Goal: Entertainment & Leisure: Consume media (video, audio)

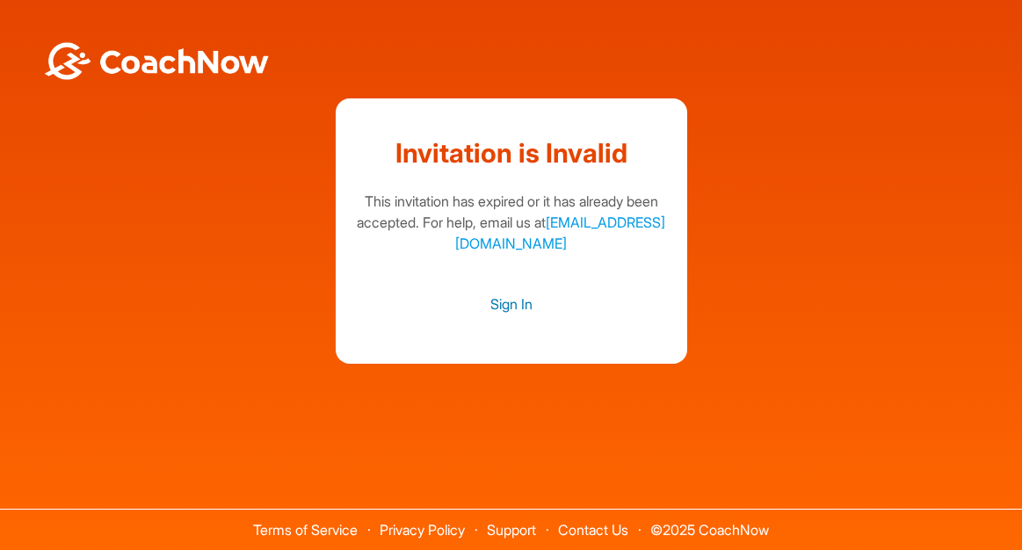
click at [506, 298] on link "Sign In" at bounding box center [511, 304] width 316 height 23
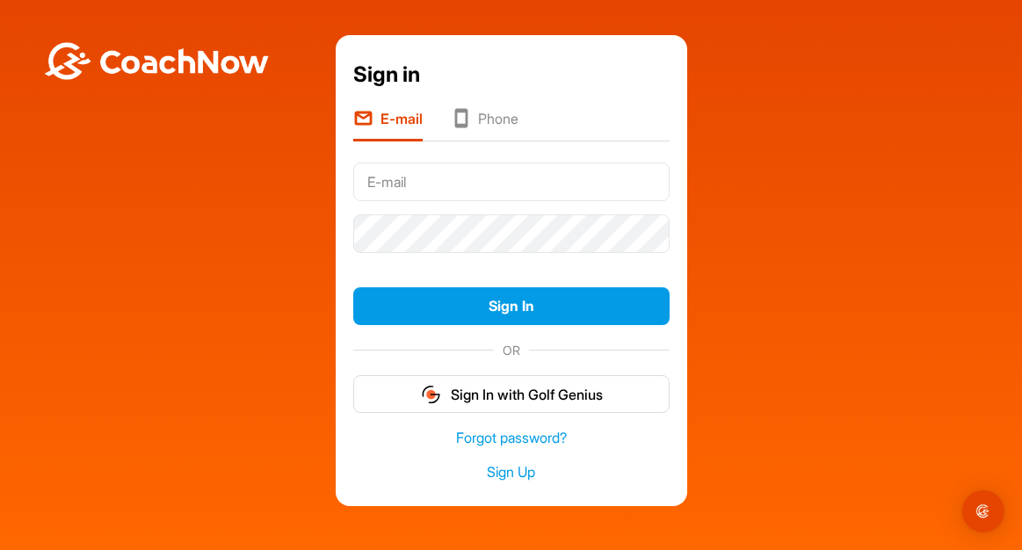
click at [435, 185] on input "text" at bounding box center [511, 182] width 316 height 39
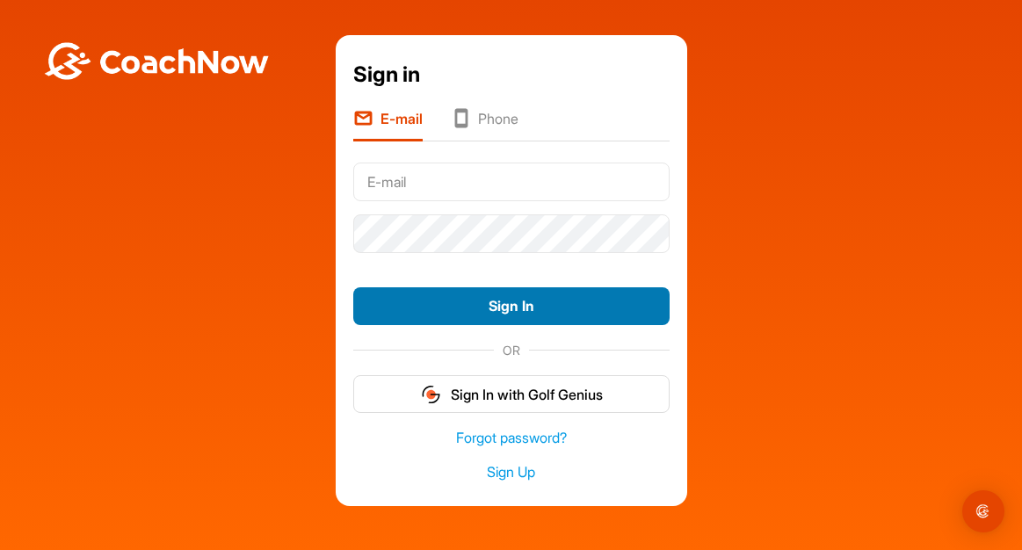
type input "[EMAIL_ADDRESS][DOMAIN_NAME]"
click at [503, 311] on button "Sign In" at bounding box center [511, 306] width 316 height 38
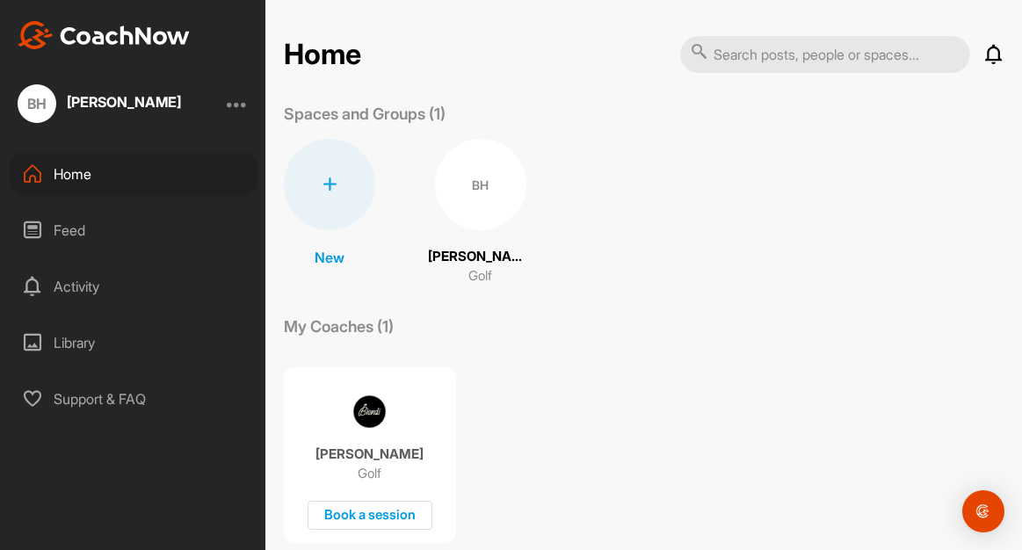
click at [467, 178] on div "BH" at bounding box center [480, 184] width 91 height 91
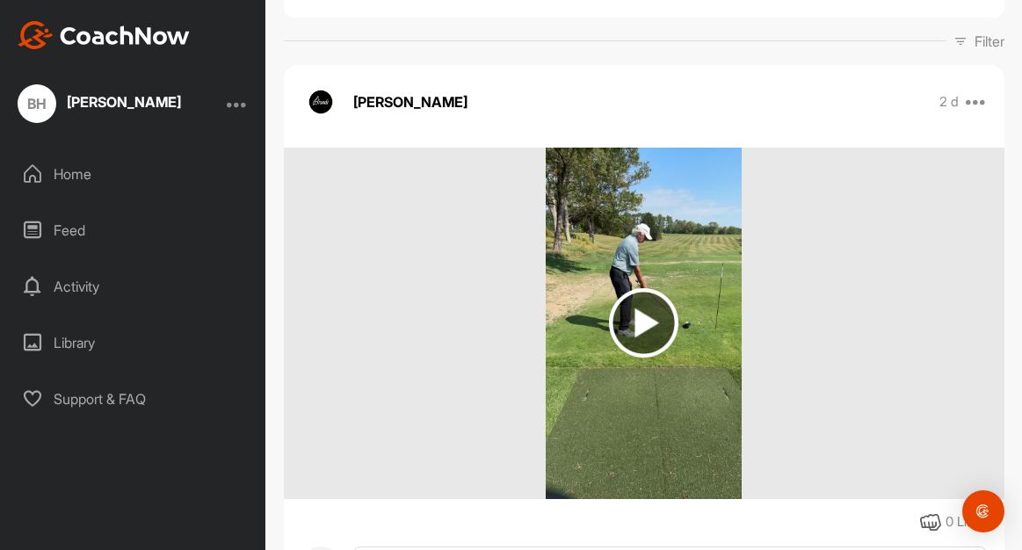
scroll to position [262, 0]
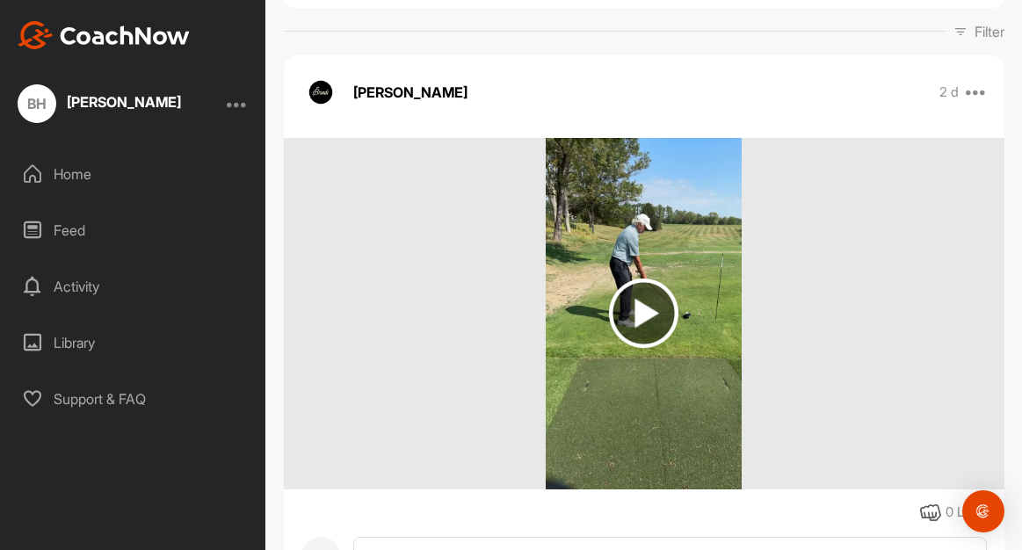
click at [239, 103] on div at bounding box center [237, 103] width 21 height 21
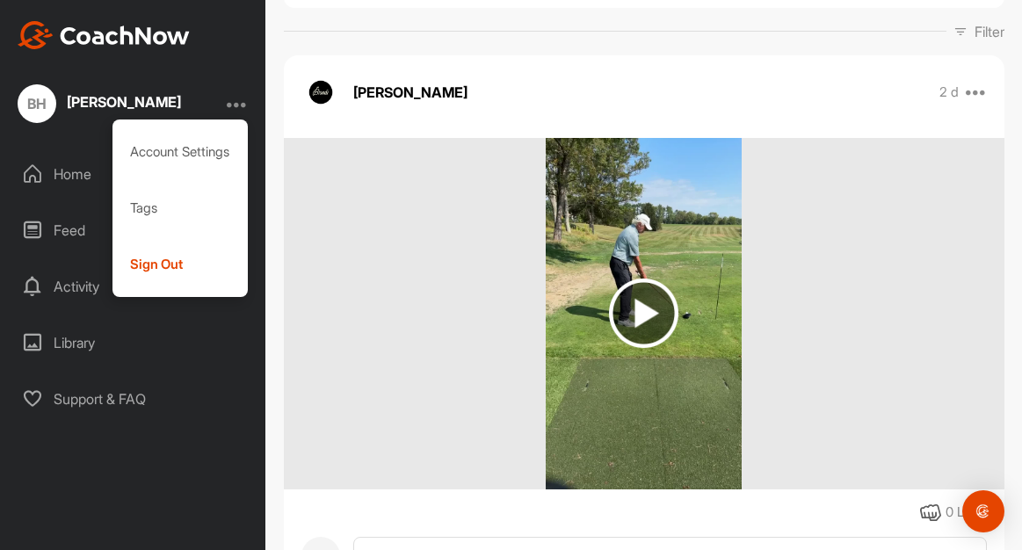
click at [432, 267] on div at bounding box center [644, 313] width 720 height 351
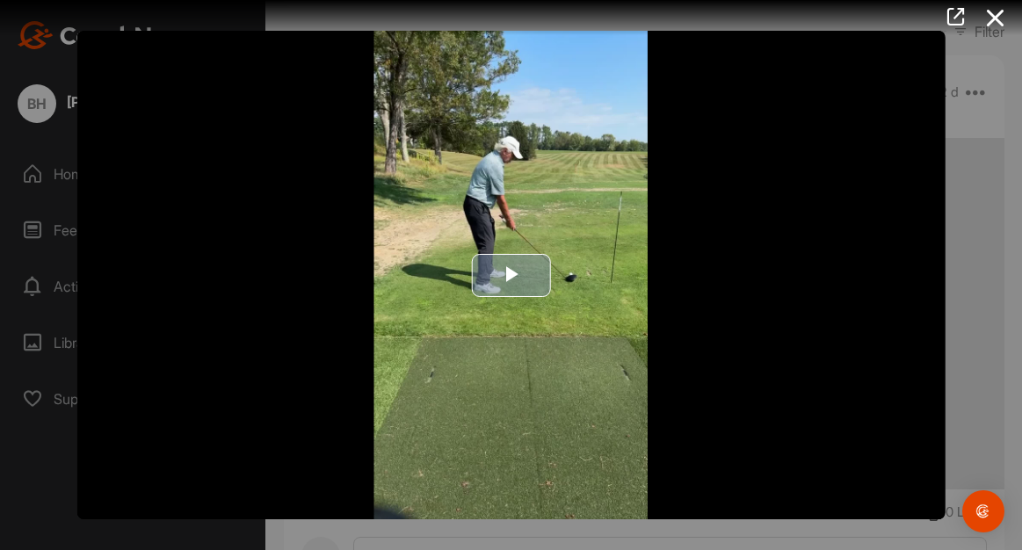
click at [510, 275] on span "Video Player" at bounding box center [510, 275] width 0 height 0
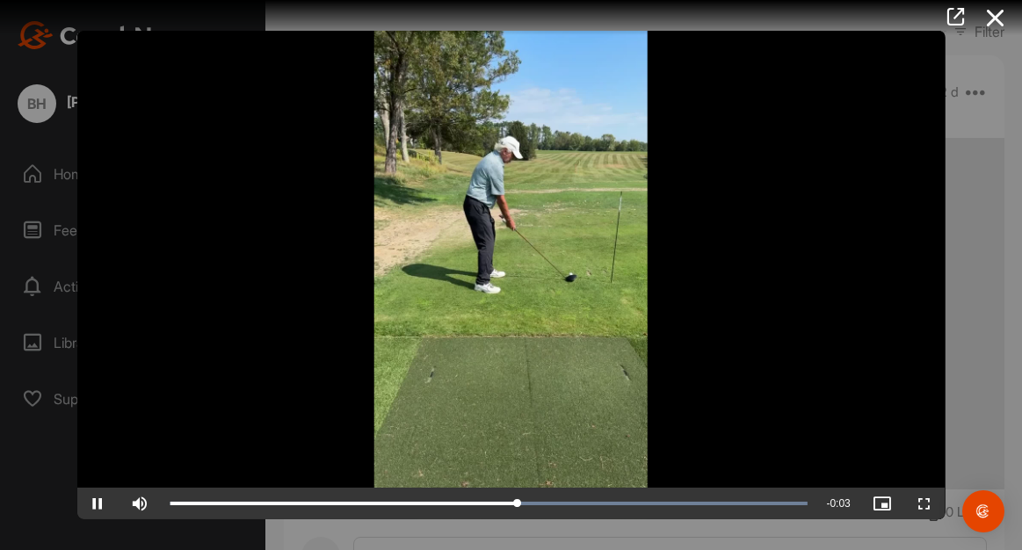
click at [500, 366] on video "Video Player" at bounding box center [510, 275] width 869 height 488
drag, startPoint x: 498, startPoint y: 379, endPoint x: 459, endPoint y: 365, distance: 41.1
click at [459, 365] on video "Video Player" at bounding box center [510, 275] width 869 height 488
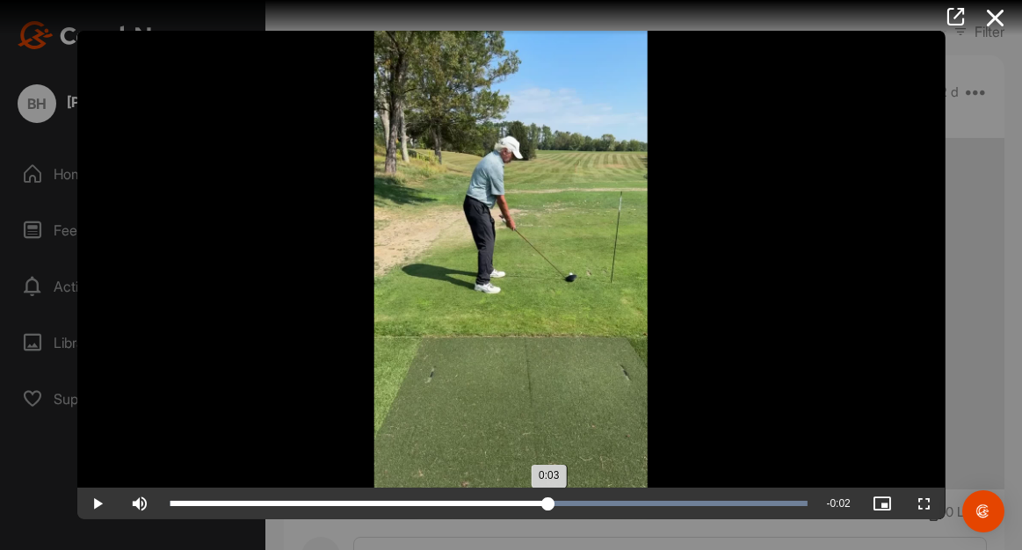
drag, startPoint x: 806, startPoint y: 503, endPoint x: 547, endPoint y: 510, distance: 259.2
click at [547, 506] on div "0:03" at bounding box center [359, 503] width 379 height 5
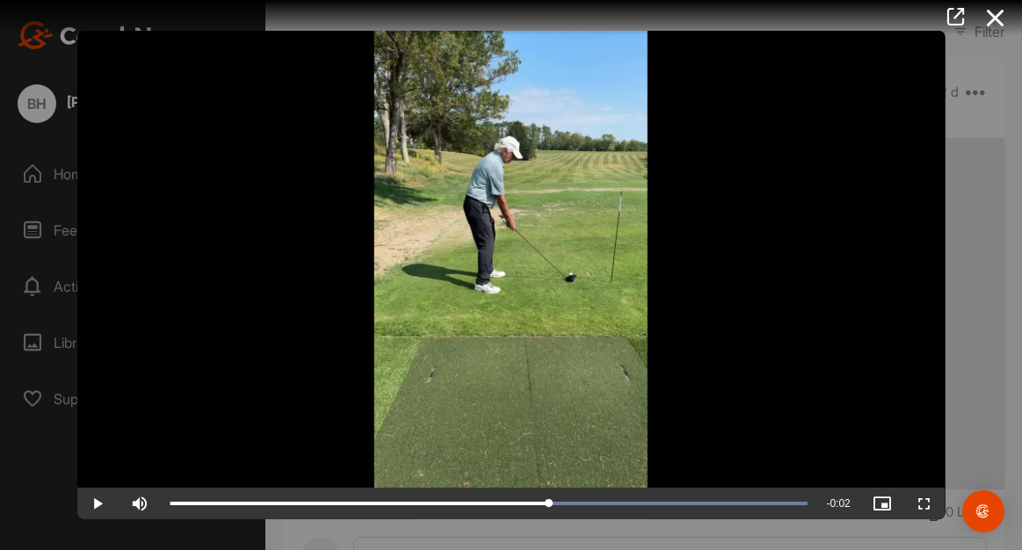
click at [305, 367] on video "Video Player" at bounding box center [510, 275] width 869 height 488
click at [291, 364] on video "Video Player" at bounding box center [510, 275] width 869 height 488
click at [989, 22] on icon at bounding box center [995, 18] width 40 height 33
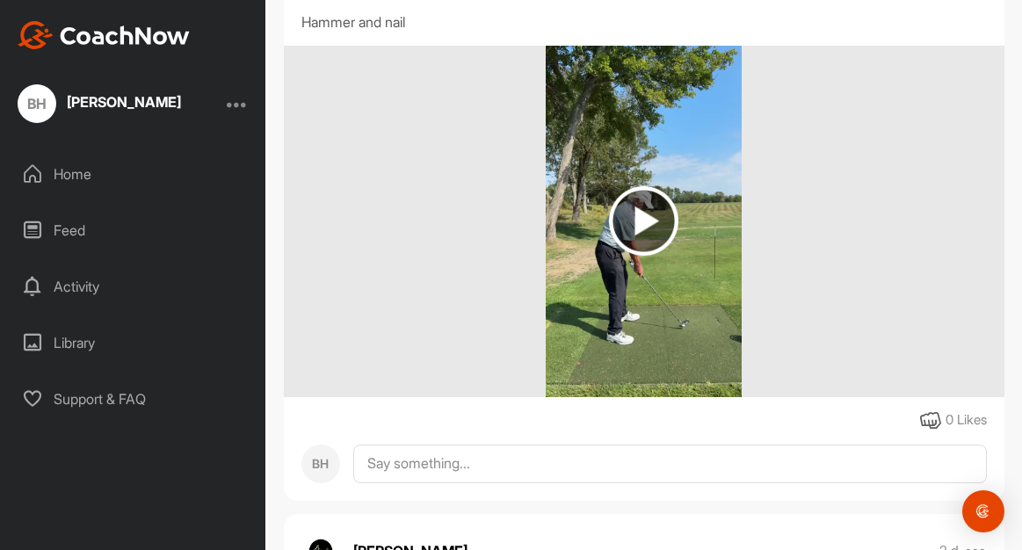
scroll to position [928, 0]
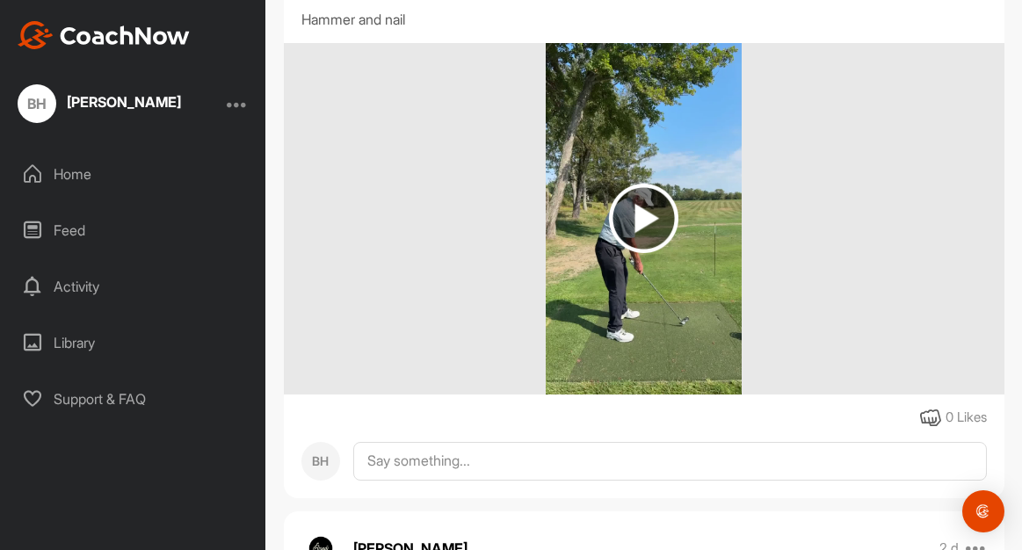
click at [632, 213] on img at bounding box center [643, 218] width 69 height 69
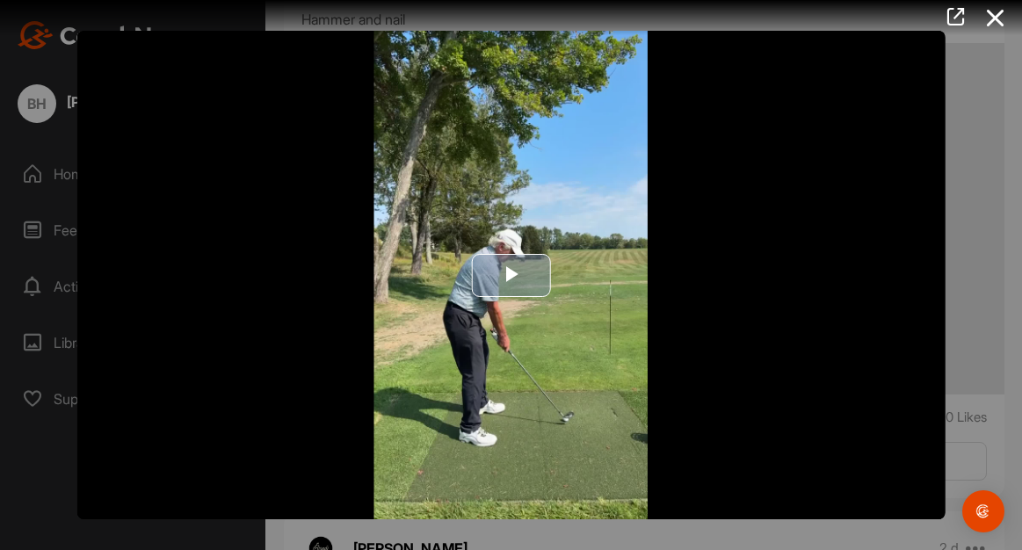
click at [510, 275] on span "Video Player" at bounding box center [510, 275] width 0 height 0
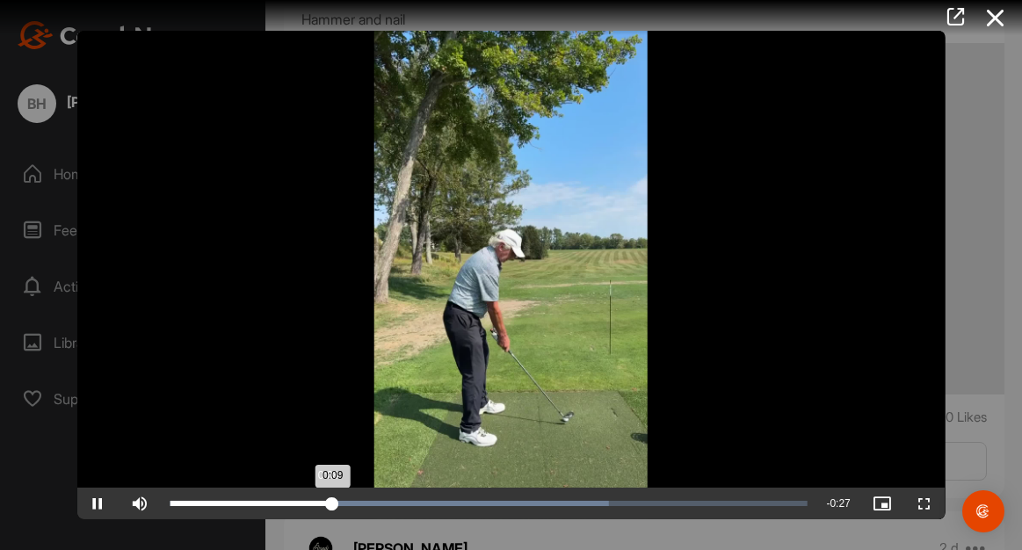
click at [326, 501] on div "0:09" at bounding box center [251, 503] width 163 height 5
click at [343, 501] on div "0:09" at bounding box center [257, 503] width 174 height 5
click at [310, 503] on div "Loaded : 68.91% 0:08 0:10" at bounding box center [488, 503] width 637 height 5
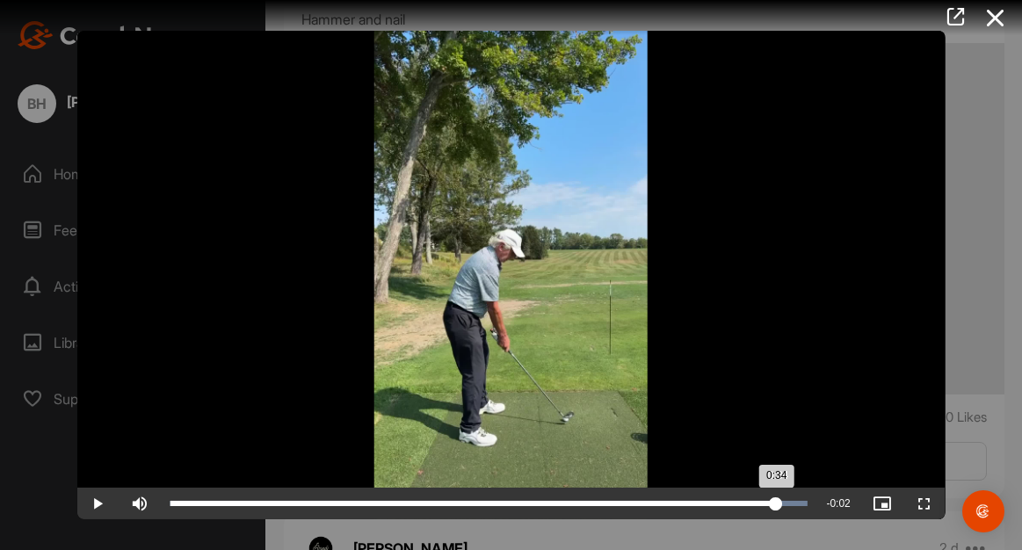
drag, startPoint x: 324, startPoint y: 497, endPoint x: 776, endPoint y: 502, distance: 451.5
click at [776, 502] on div "0:34" at bounding box center [473, 503] width 606 height 5
drag, startPoint x: 804, startPoint y: 502, endPoint x: 704, endPoint y: 505, distance: 100.2
click at [704, 505] on div "0:30" at bounding box center [437, 503] width 534 height 5
drag, startPoint x: 704, startPoint y: 503, endPoint x: 715, endPoint y: 491, distance: 16.8
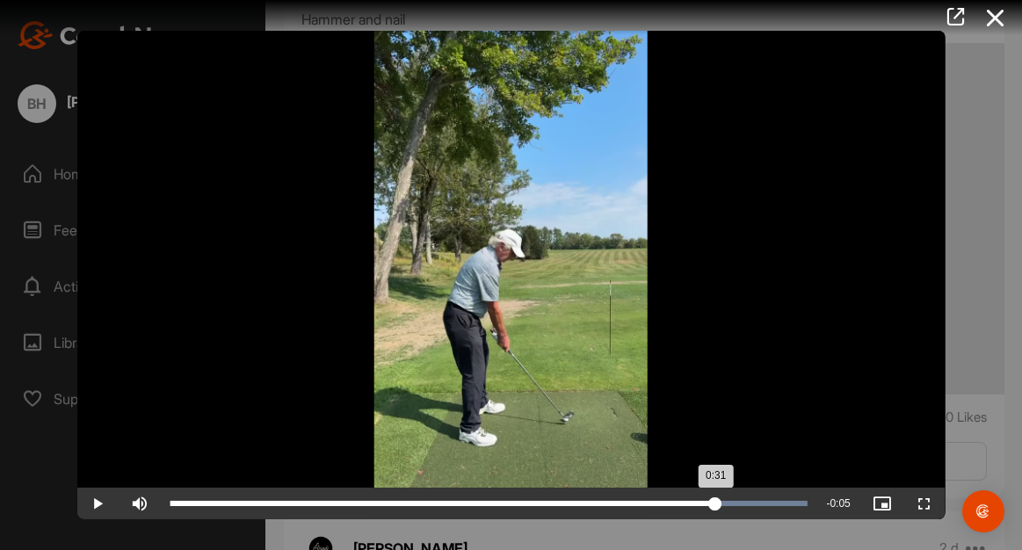
click at [715, 491] on div "Loaded : 100.00% 0:31 0:31" at bounding box center [488, 504] width 654 height 32
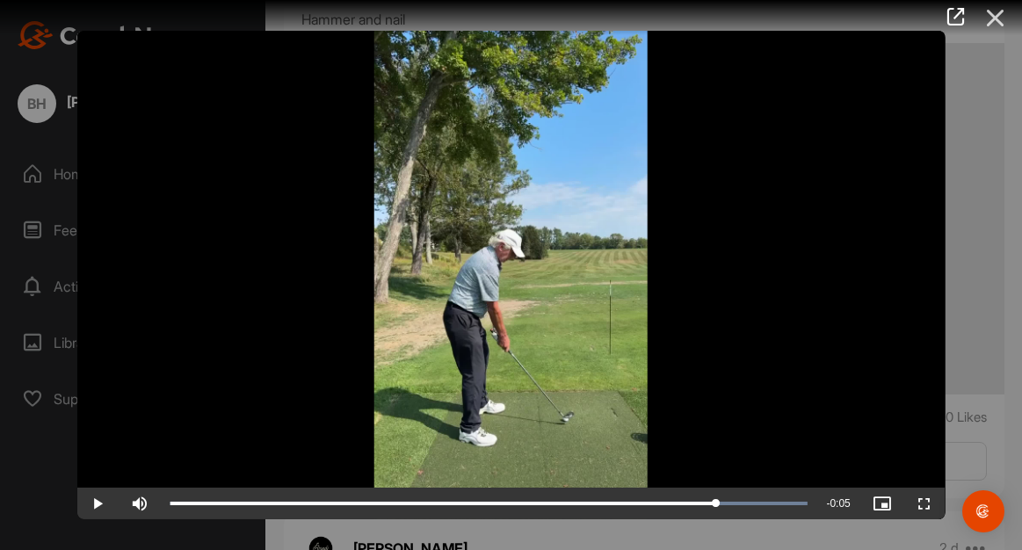
click at [995, 21] on icon at bounding box center [995, 18] width 40 height 33
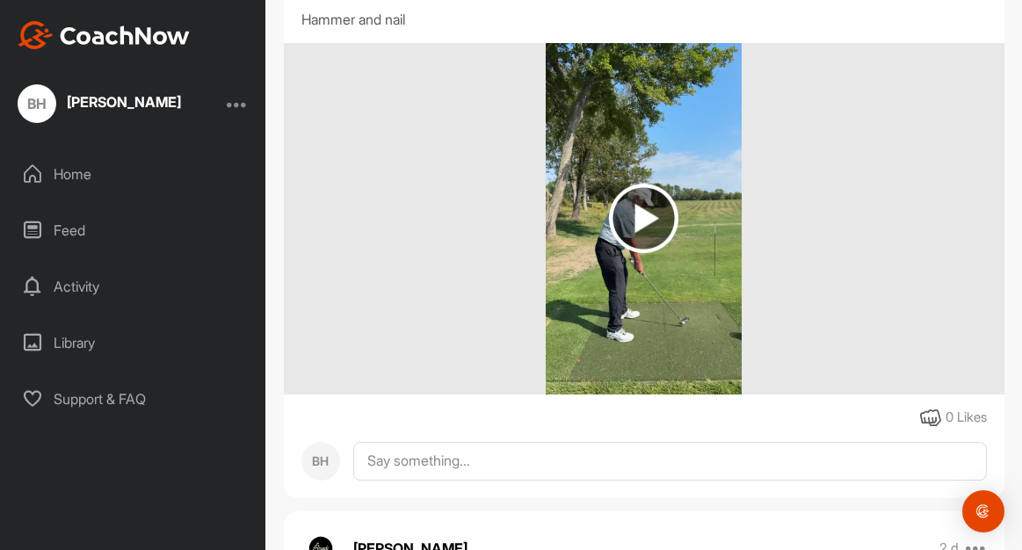
click at [794, 170] on div at bounding box center [644, 218] width 720 height 351
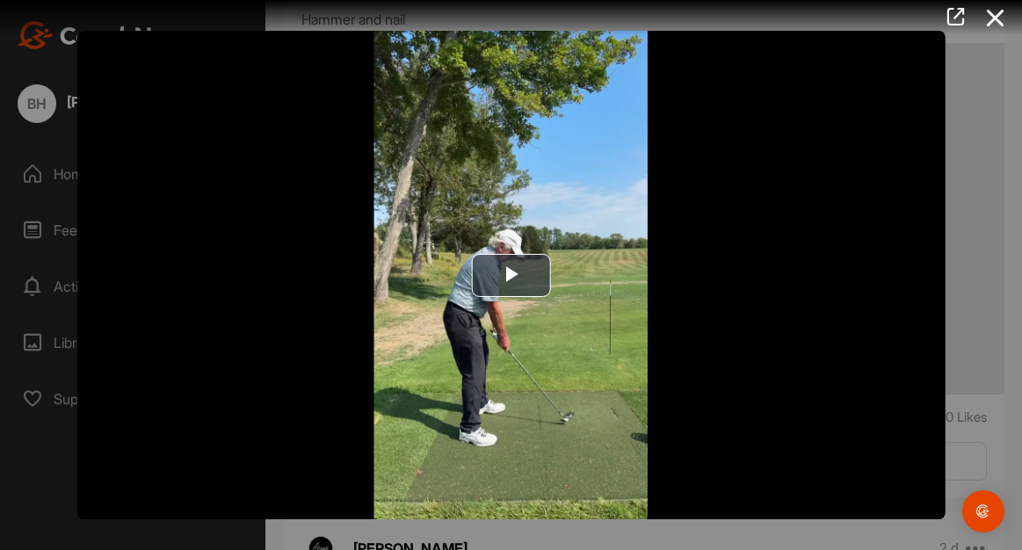
drag, startPoint x: 993, startPoint y: 10, endPoint x: 943, endPoint y: 44, distance: 59.9
click at [986, 15] on icon at bounding box center [995, 18] width 40 height 33
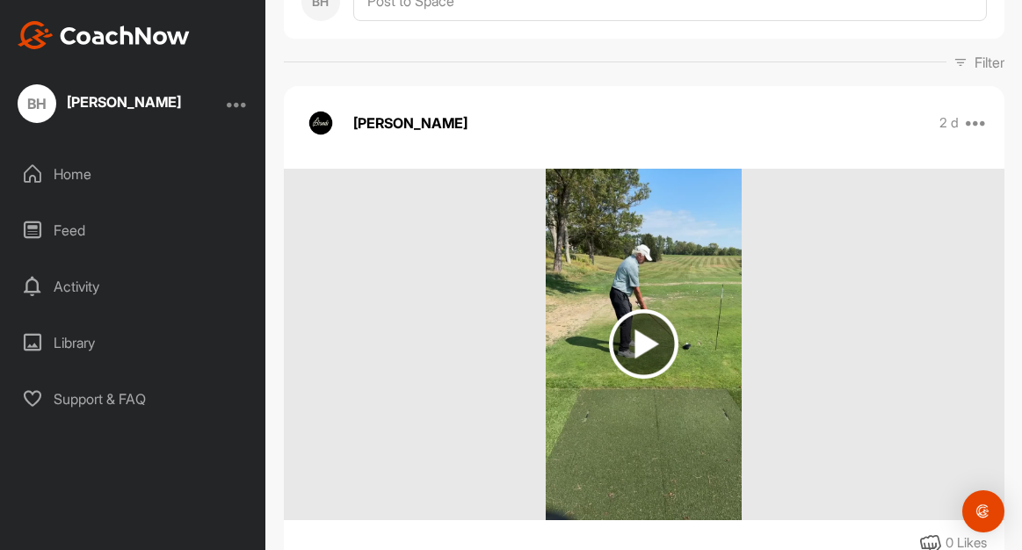
scroll to position [240, 0]
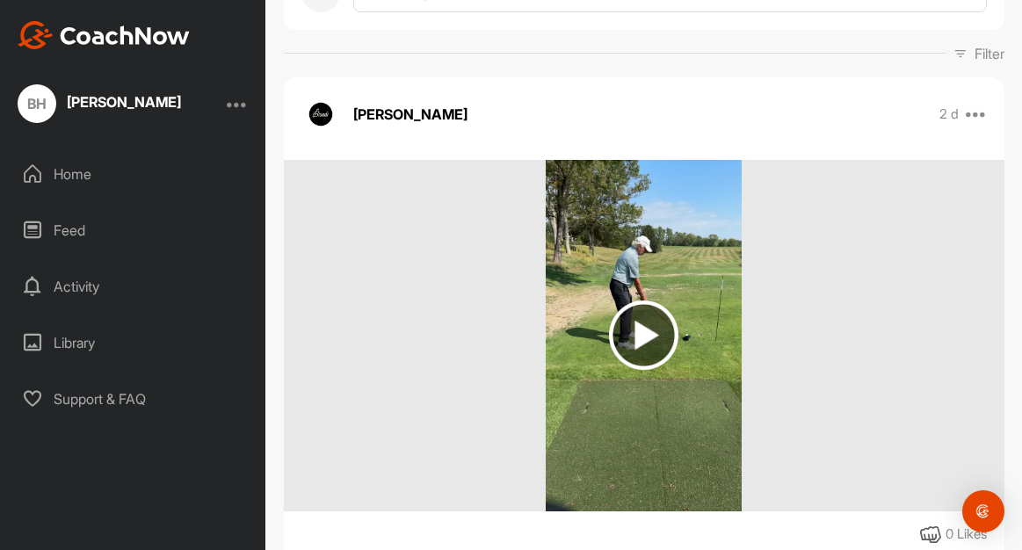
click at [640, 333] on img at bounding box center [643, 334] width 69 height 69
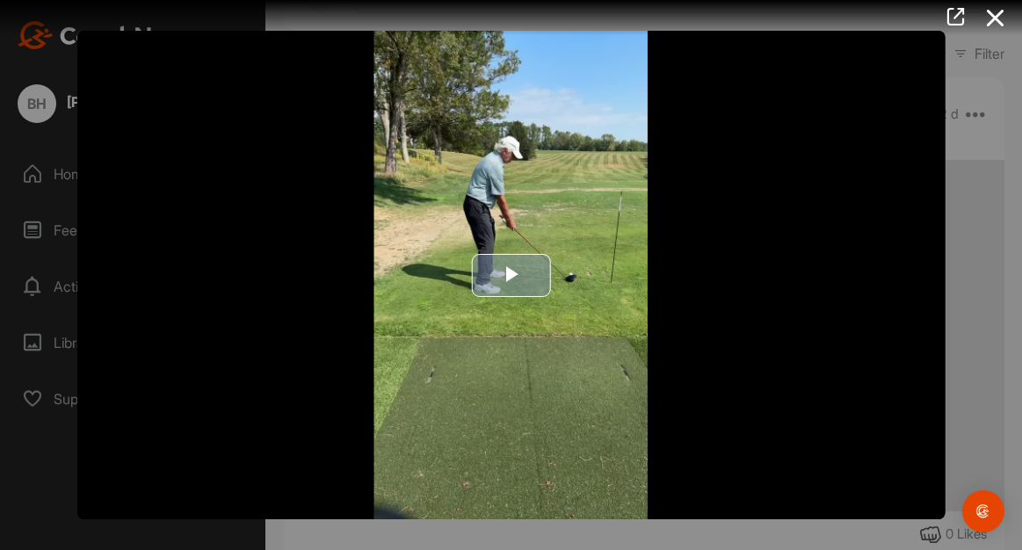
click at [510, 275] on span "Video Player" at bounding box center [510, 275] width 0 height 0
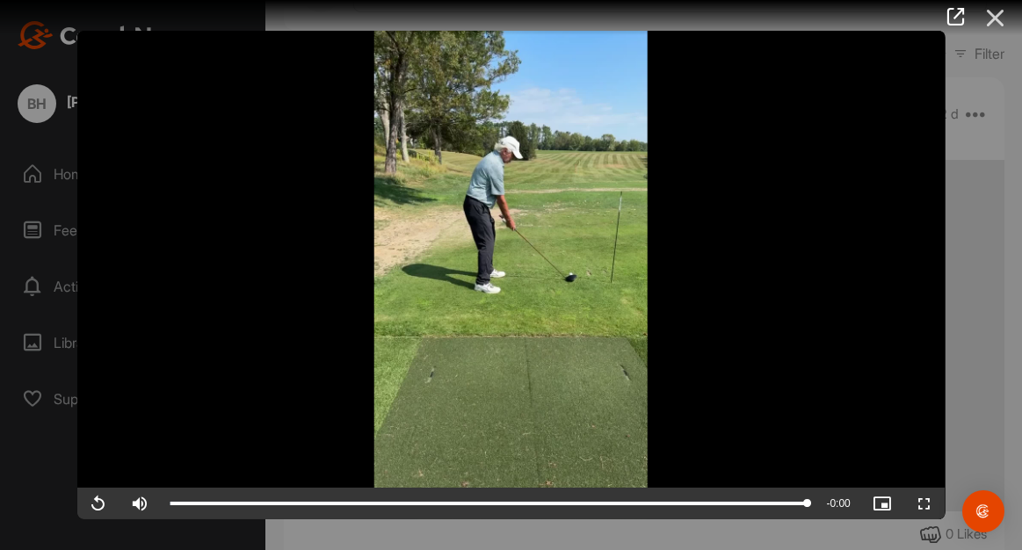
click at [993, 18] on icon at bounding box center [995, 18] width 40 height 33
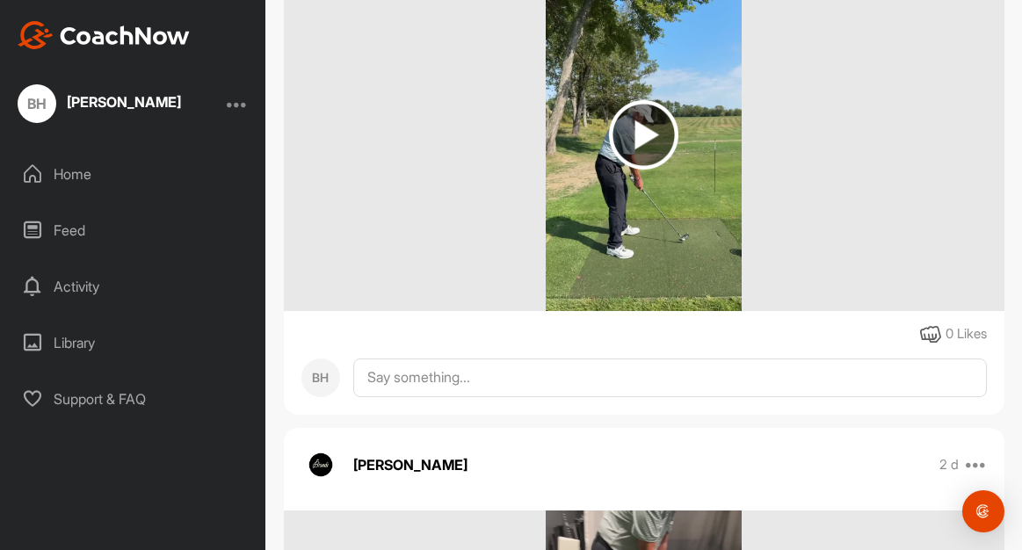
scroll to position [1008, 0]
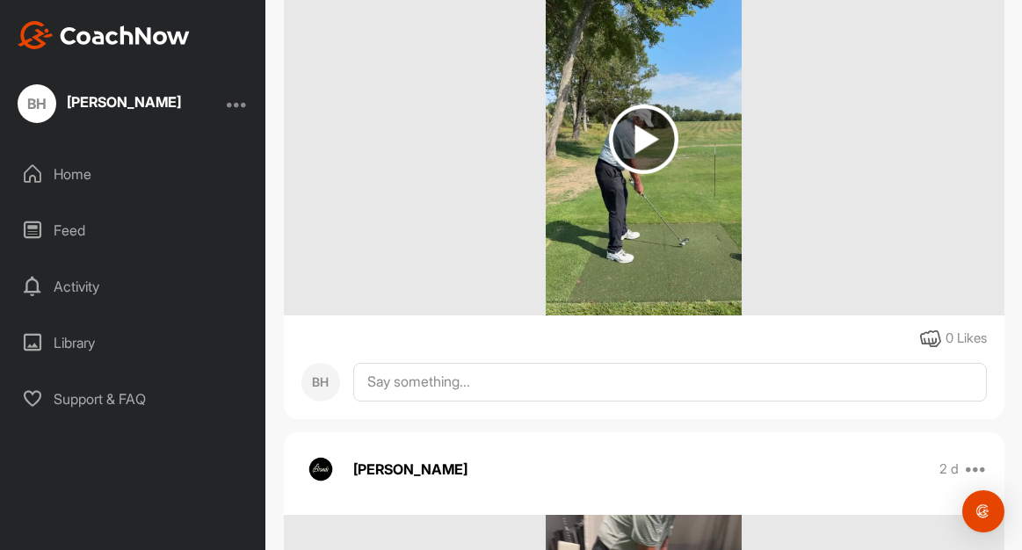
click at [646, 129] on img at bounding box center [643, 139] width 69 height 69
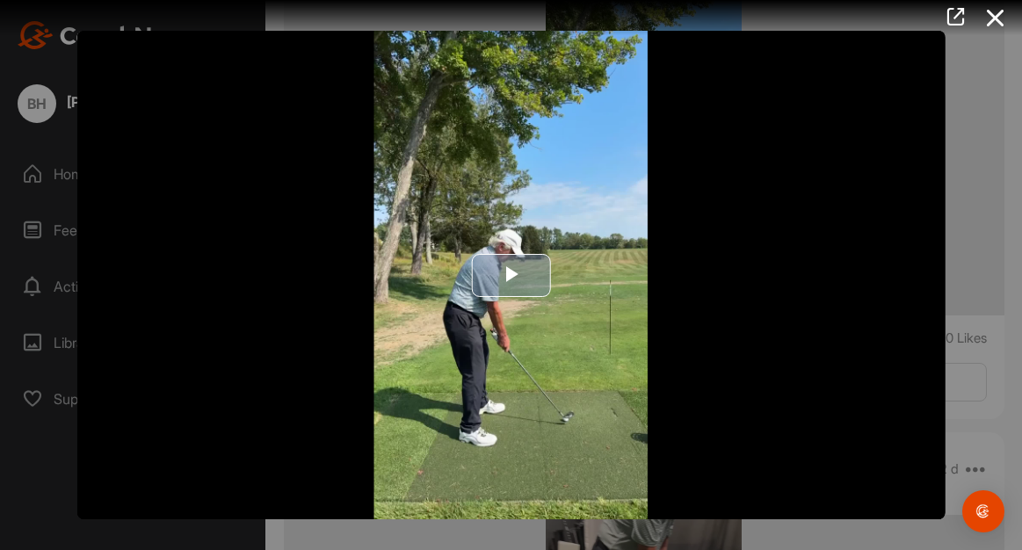
click at [510, 275] on span "Video Player" at bounding box center [510, 275] width 0 height 0
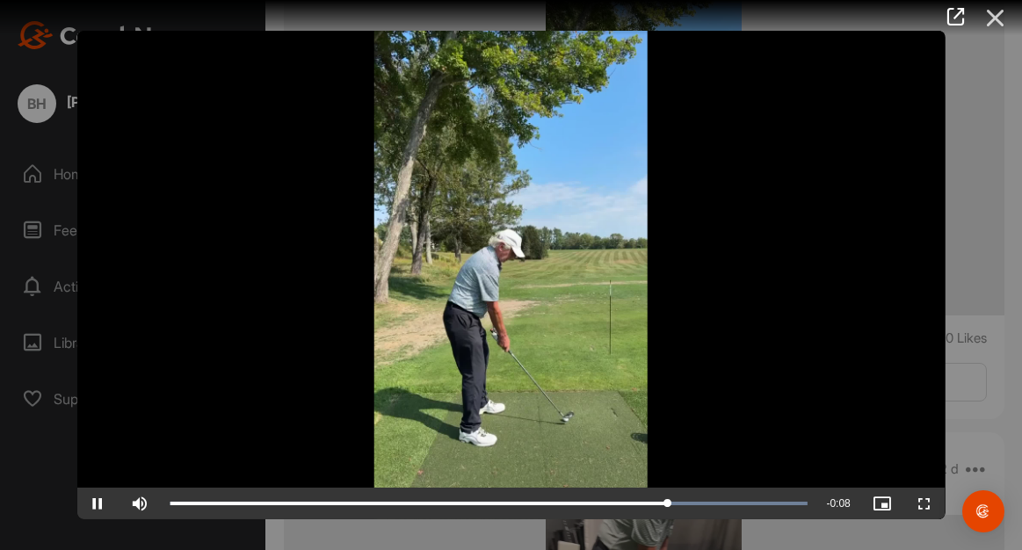
click at [1000, 18] on icon at bounding box center [995, 18] width 40 height 33
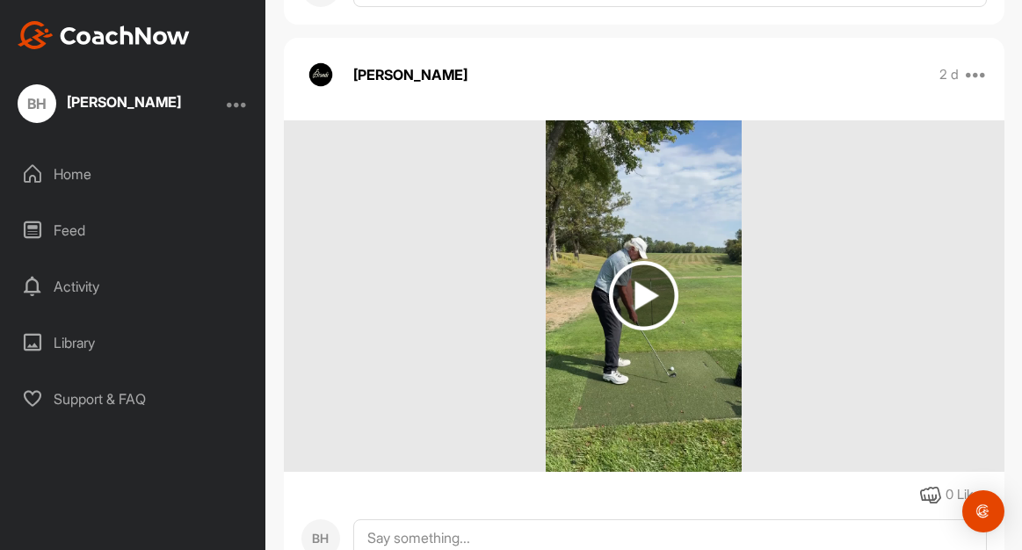
scroll to position [2018, 0]
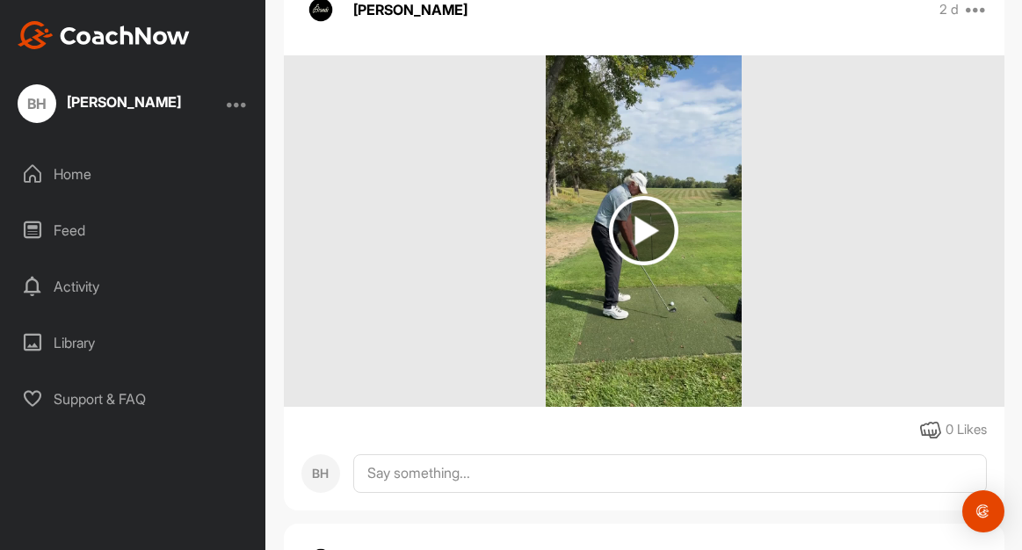
click at [653, 227] on img at bounding box center [643, 230] width 69 height 69
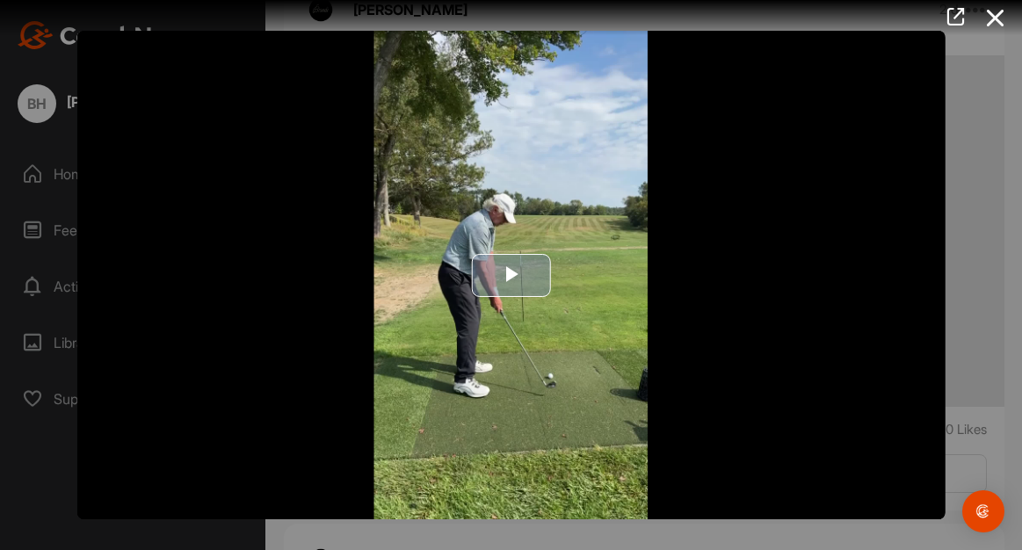
click at [510, 275] on span "Video Player" at bounding box center [510, 275] width 0 height 0
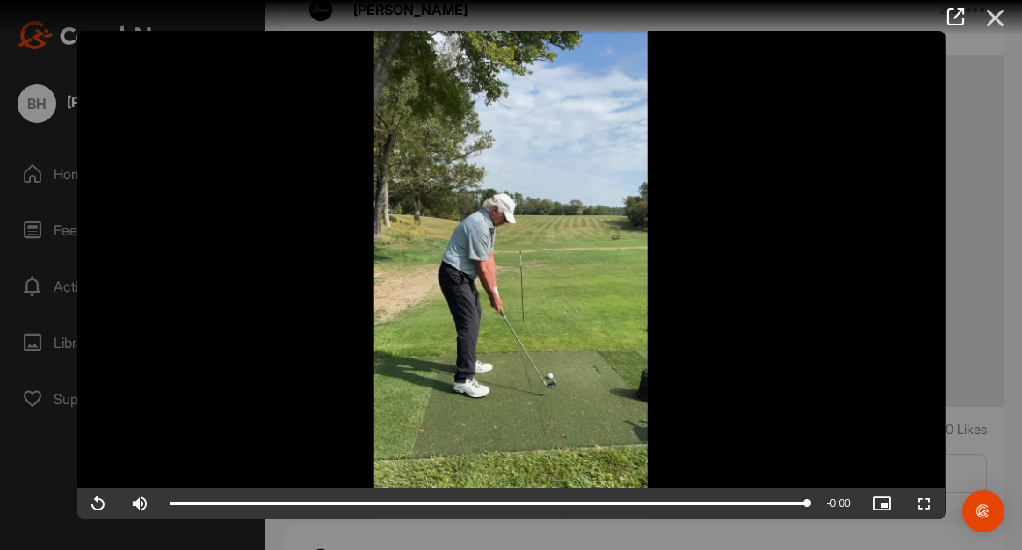
click at [993, 17] on icon at bounding box center [995, 18] width 40 height 33
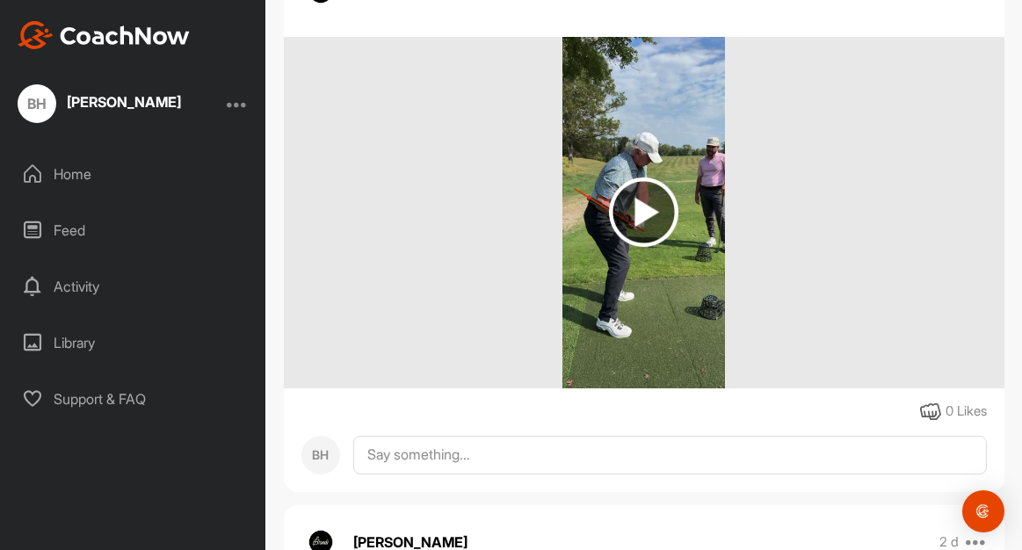
scroll to position [2588, 0]
click at [648, 206] on img at bounding box center [643, 211] width 69 height 69
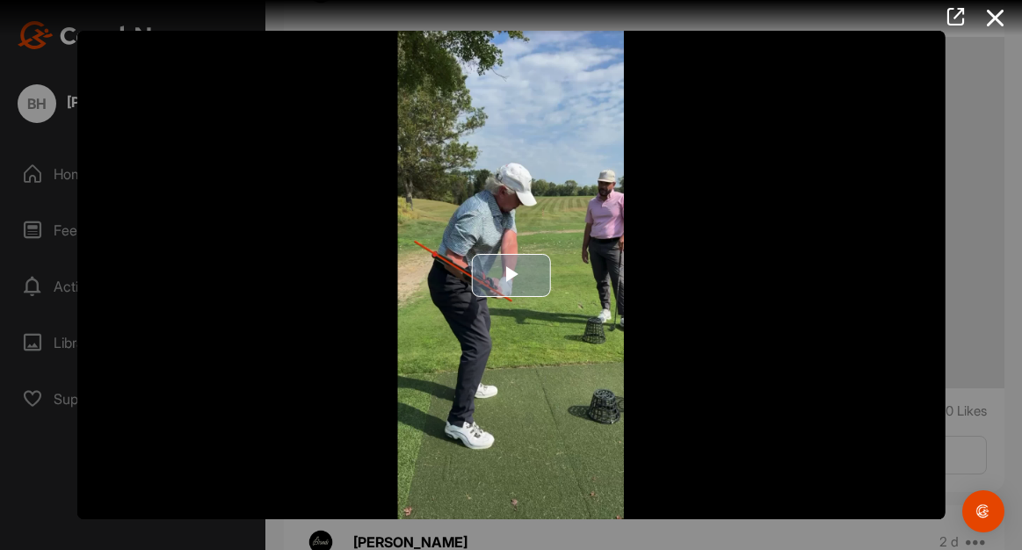
click at [510, 275] on span "Video Player" at bounding box center [510, 275] width 0 height 0
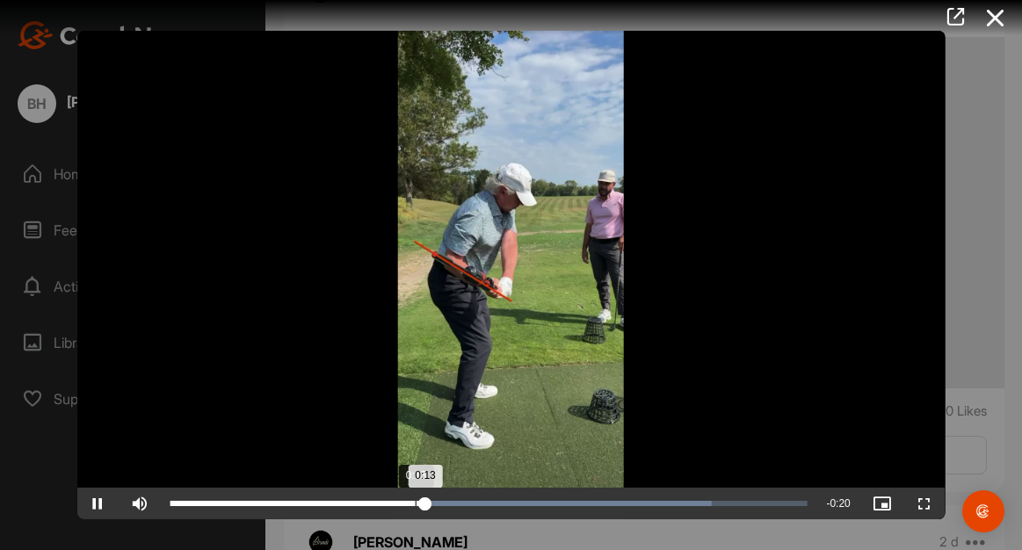
click at [415, 498] on div "Loaded : 85.05% 0:13 0:13" at bounding box center [488, 504] width 654 height 32
click at [426, 501] on div "0:13" at bounding box center [299, 503] width 259 height 5
drag, startPoint x: 427, startPoint y: 497, endPoint x: 408, endPoint y: 500, distance: 19.5
click at [408, 501] on div "0:12" at bounding box center [290, 503] width 240 height 5
drag, startPoint x: 421, startPoint y: 502, endPoint x: 396, endPoint y: 515, distance: 27.9
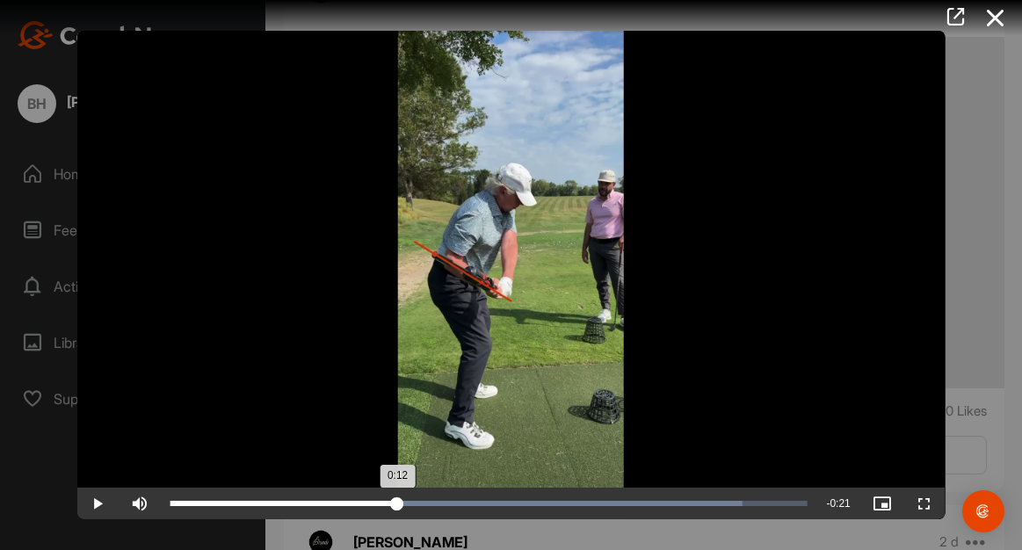
click at [396, 515] on div "Loaded : 89.85% 0:12 0:12" at bounding box center [488, 504] width 654 height 32
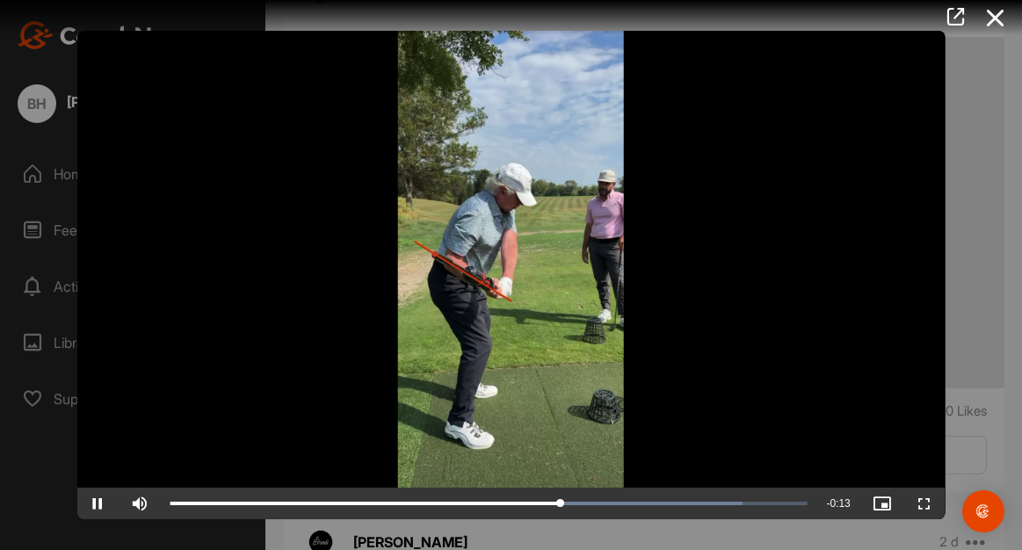
click at [244, 430] on video "Video Player" at bounding box center [510, 275] width 869 height 488
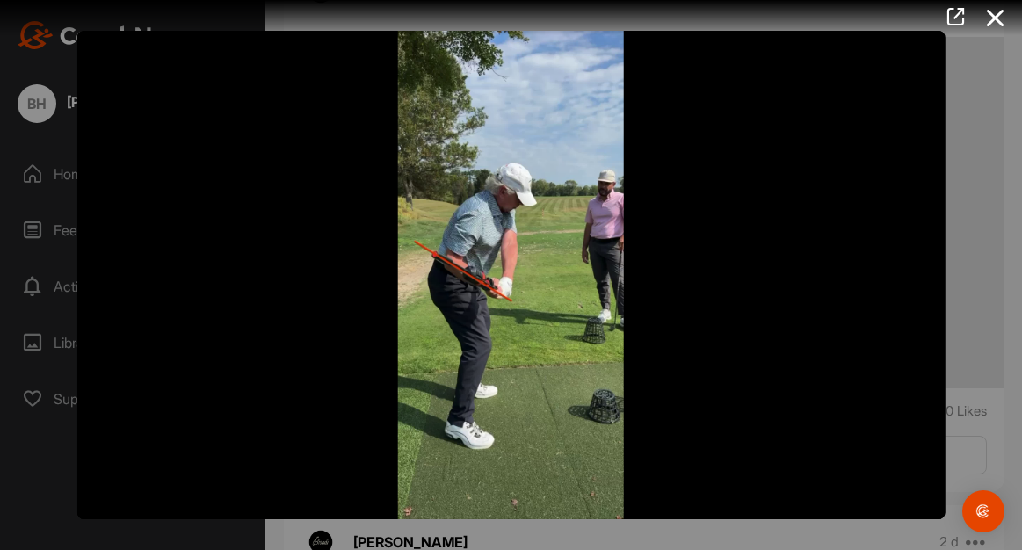
click at [243, 430] on video "Video Player" at bounding box center [510, 275] width 869 height 488
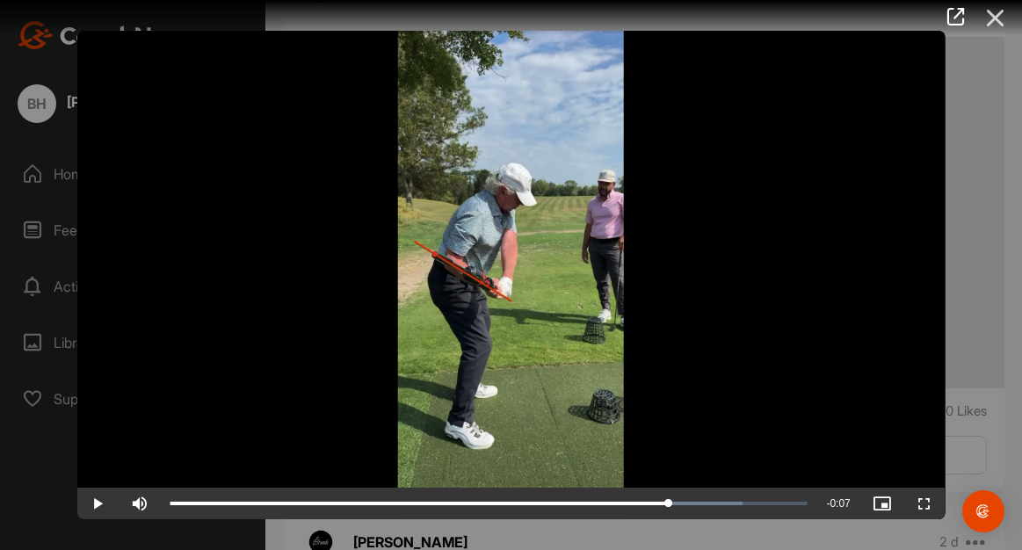
click at [986, 16] on icon at bounding box center [995, 18] width 40 height 33
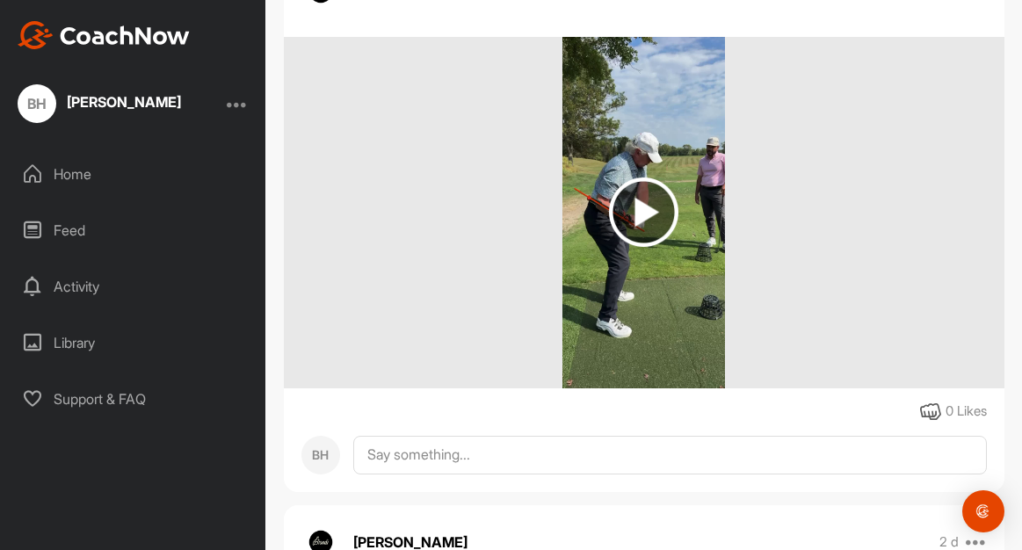
click at [648, 211] on img at bounding box center [643, 211] width 69 height 69
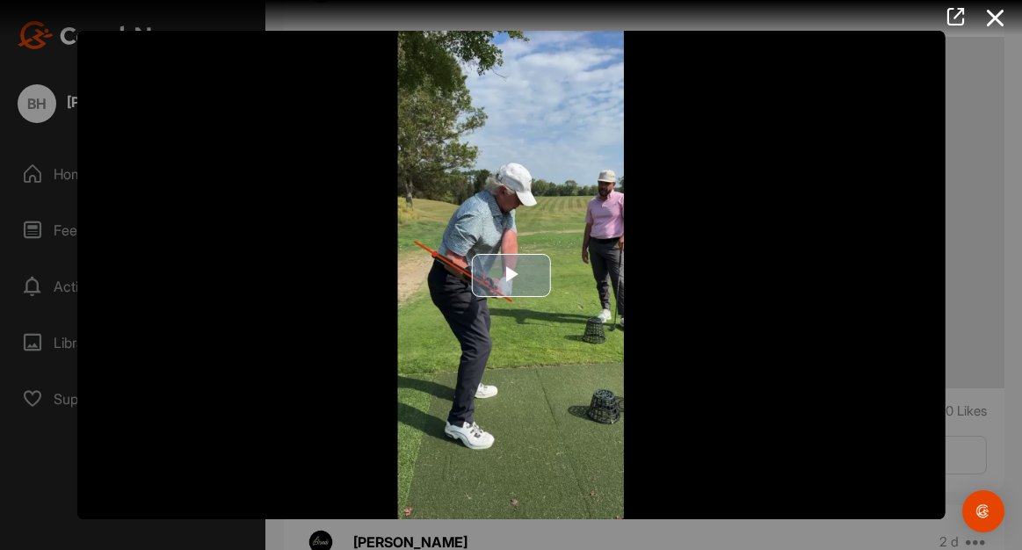
click at [510, 275] on span "Video Player" at bounding box center [510, 275] width 0 height 0
click at [990, 16] on icon at bounding box center [995, 18] width 40 height 33
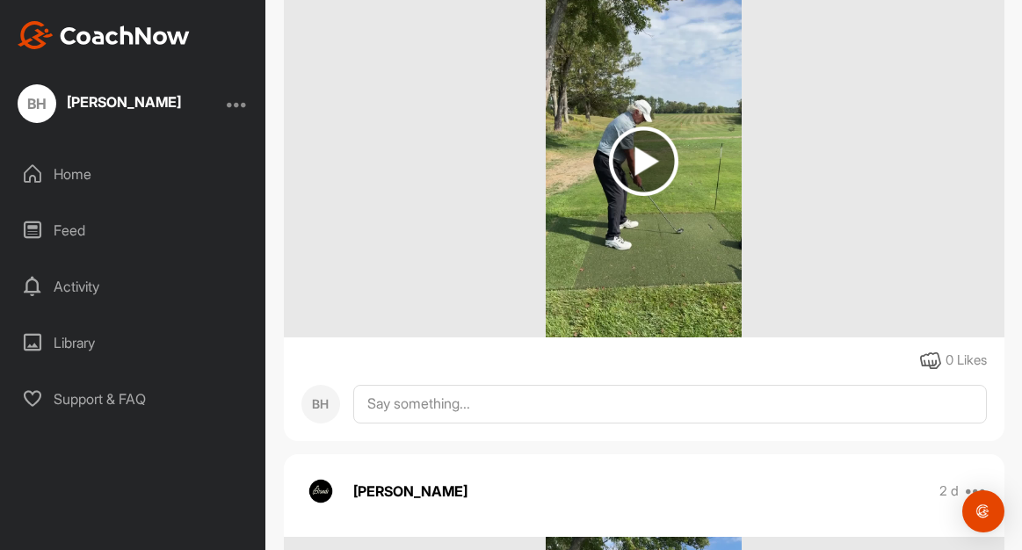
scroll to position [3200, 0]
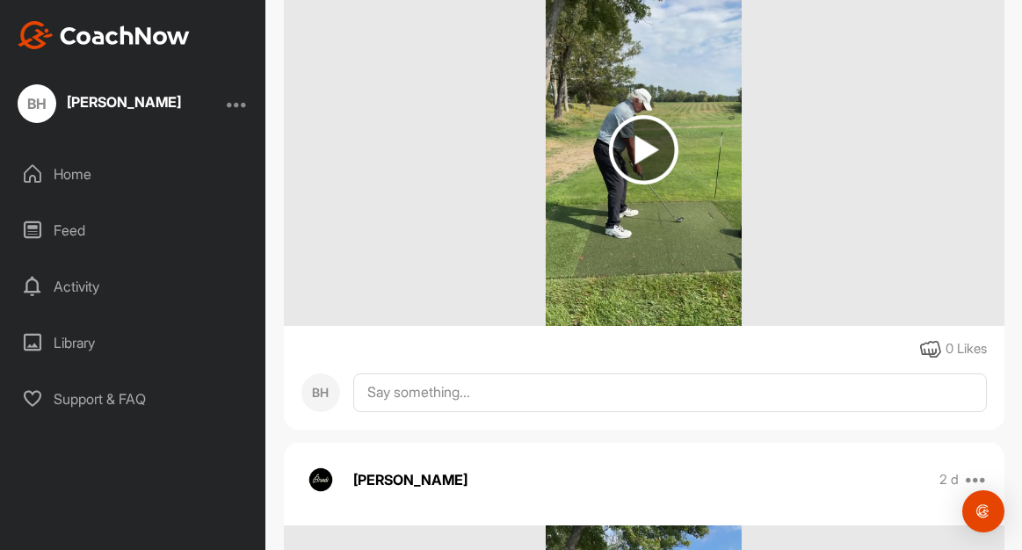
click at [647, 151] on img at bounding box center [643, 149] width 69 height 69
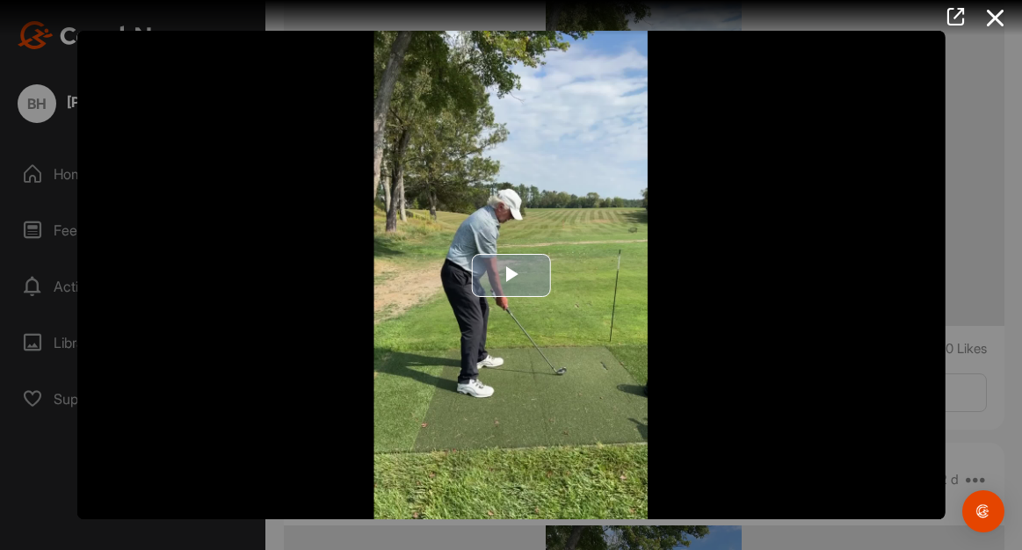
click at [510, 275] on span "Video Player" at bounding box center [510, 275] width 0 height 0
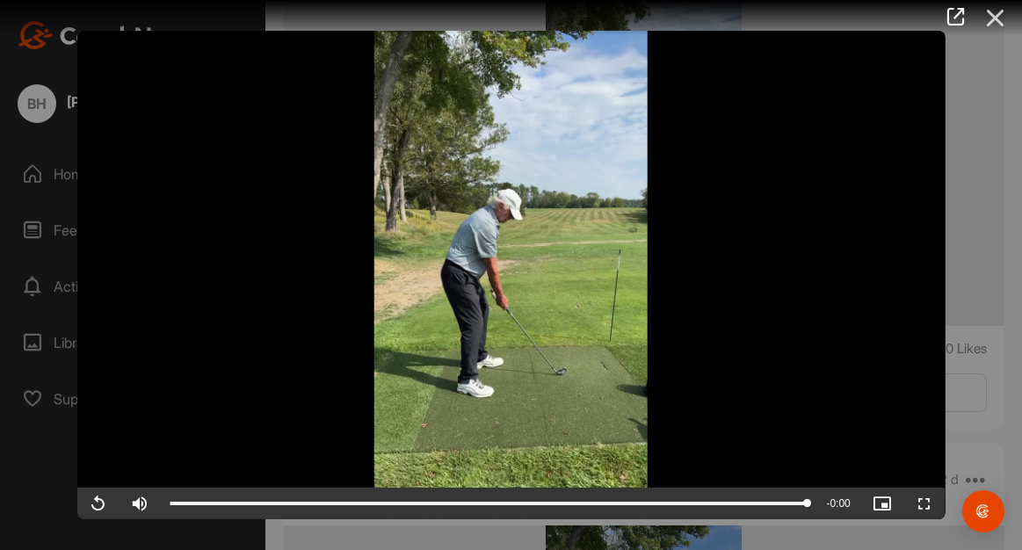
click at [1003, 14] on icon at bounding box center [995, 18] width 40 height 33
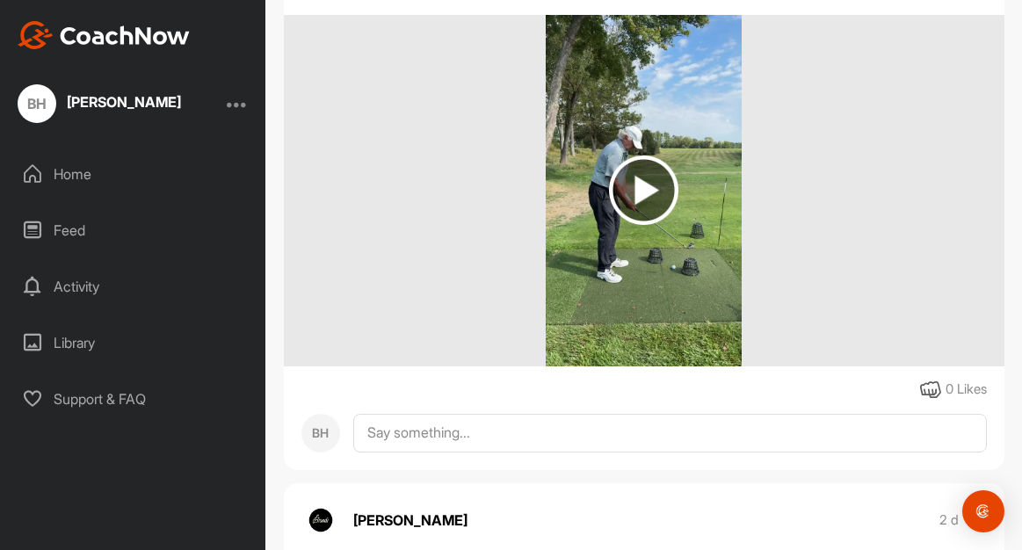
scroll to position [3725, 0]
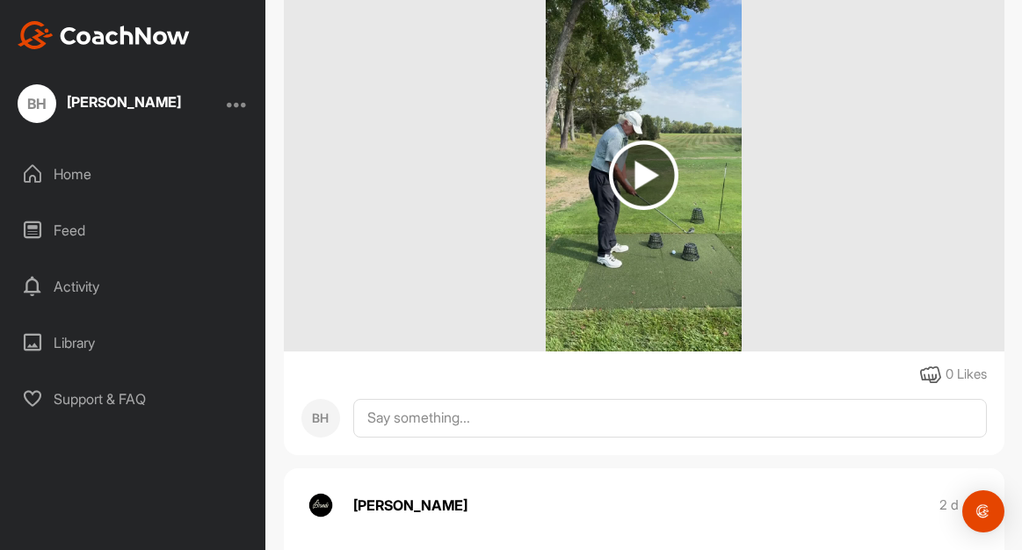
click at [642, 172] on img at bounding box center [643, 175] width 69 height 69
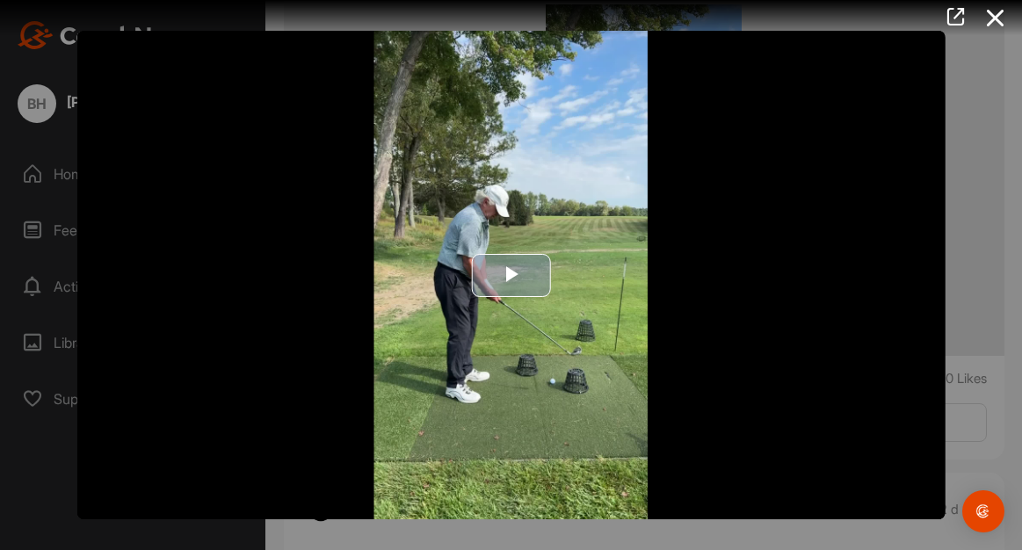
click at [510, 275] on span "Video Player" at bounding box center [510, 275] width 0 height 0
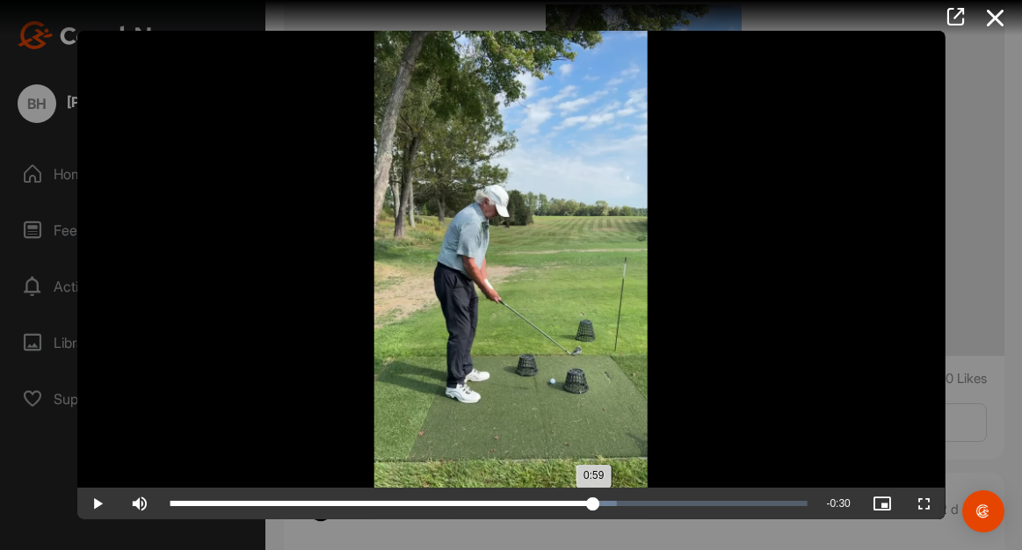
drag, startPoint x: 253, startPoint y: 500, endPoint x: 595, endPoint y: 503, distance: 341.7
click at [593, 503] on div "0:59" at bounding box center [381, 503] width 423 height 5
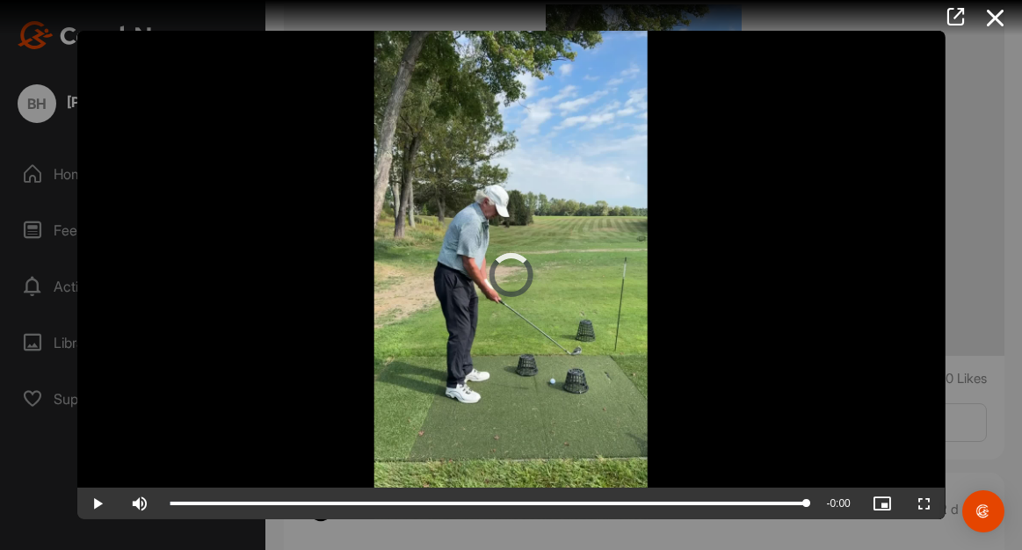
drag, startPoint x: 595, startPoint y: 503, endPoint x: 847, endPoint y: 501, distance: 252.1
click at [851, 501] on div "Play Skip Backward Skip Forward Mute Current Time 1:29 / Duration 1:29 Loaded :…" at bounding box center [510, 504] width 869 height 32
click at [990, 21] on icon at bounding box center [995, 18] width 40 height 33
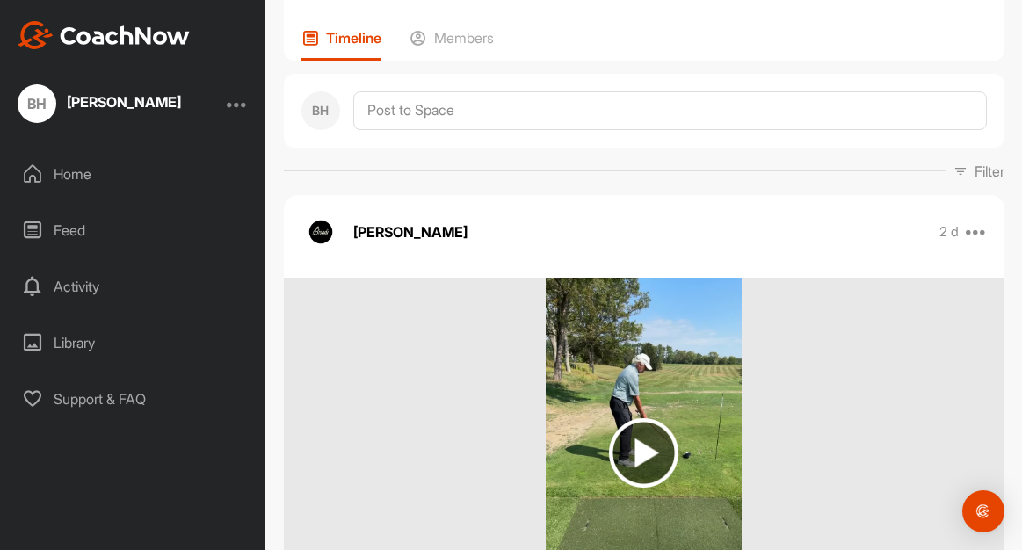
scroll to position [0, 0]
